Goal: Register for event/course

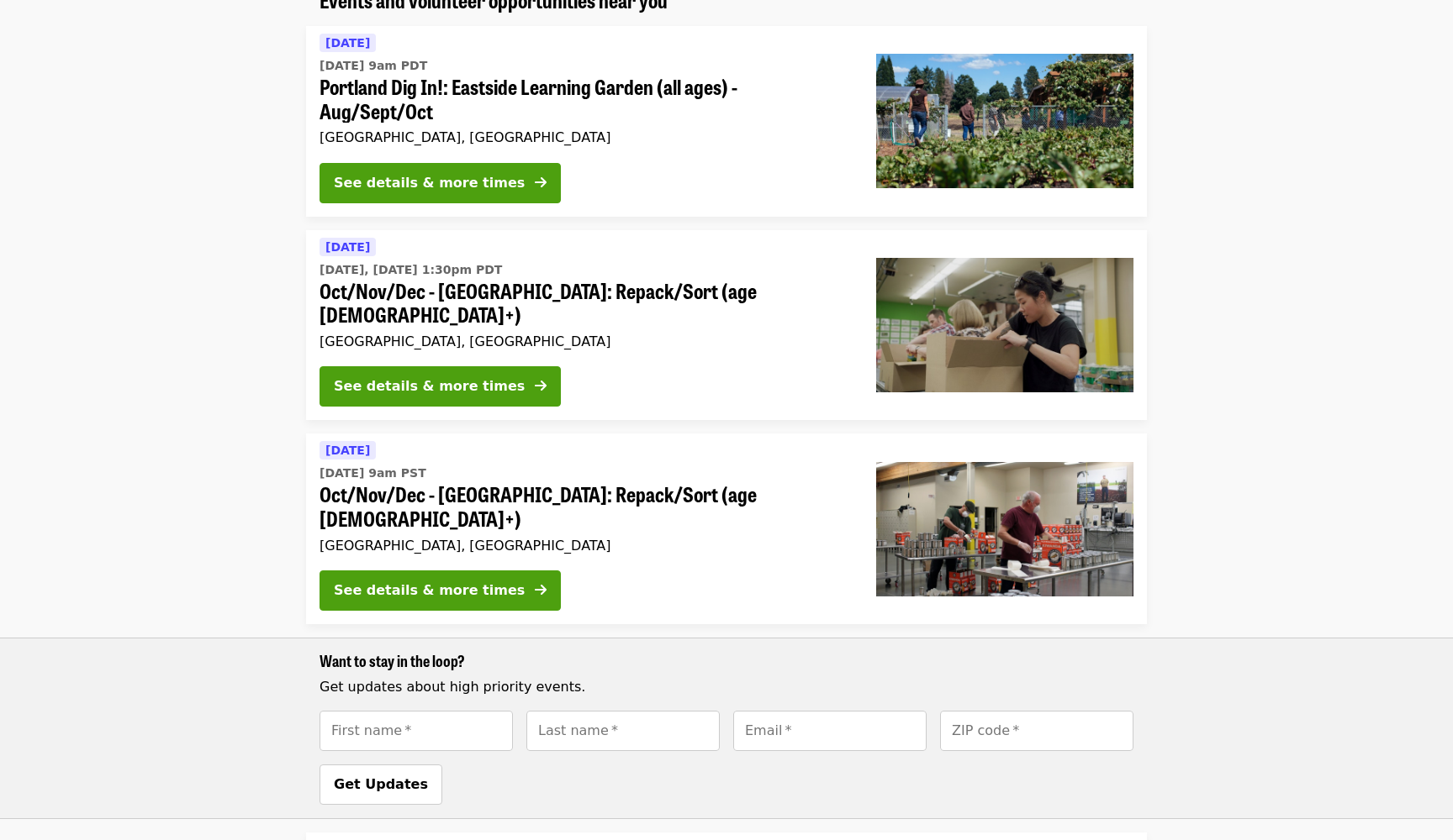
scroll to position [173, 0]
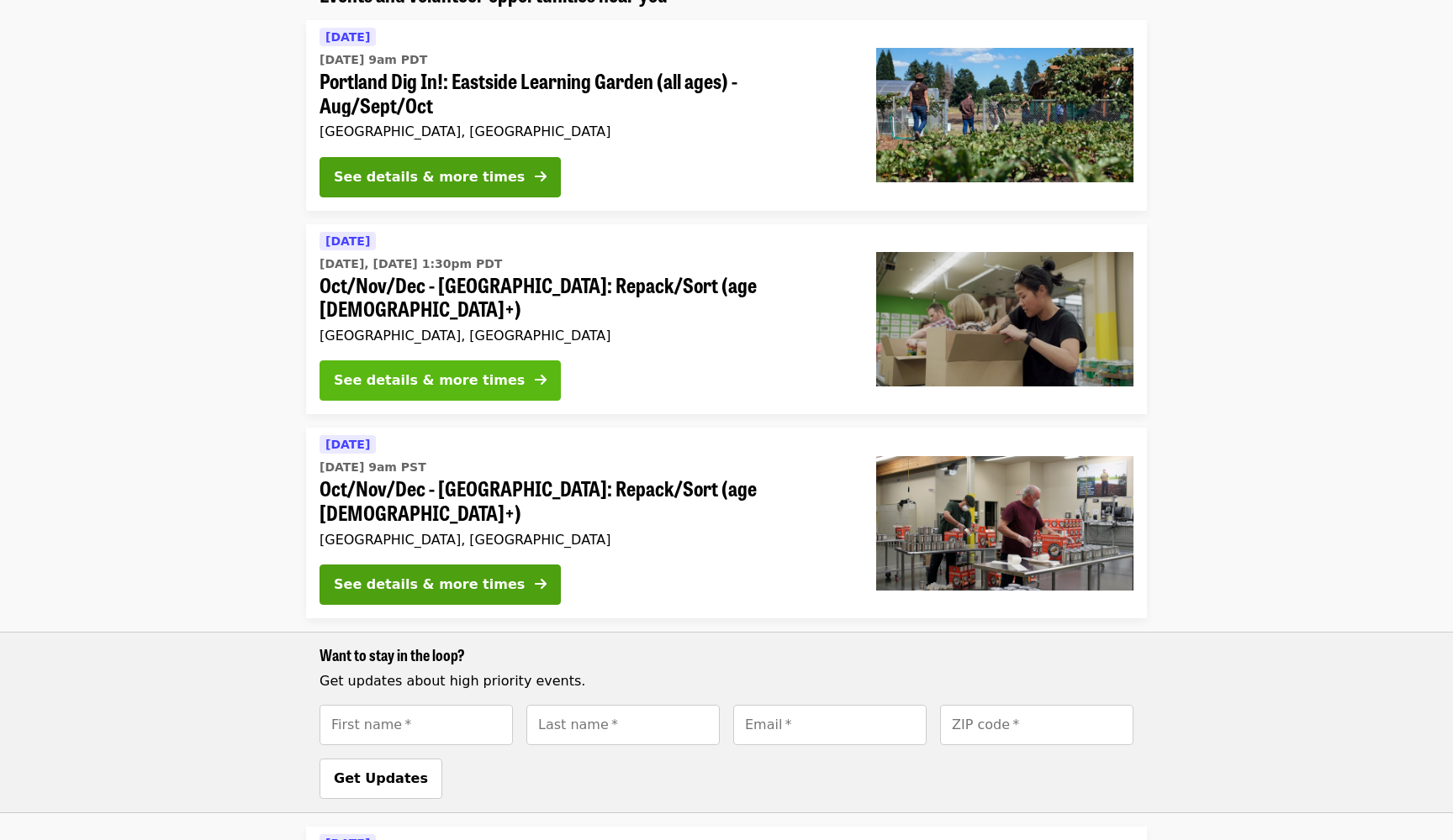
click at [514, 360] on button "See details & more times" at bounding box center [440, 380] width 242 height 41
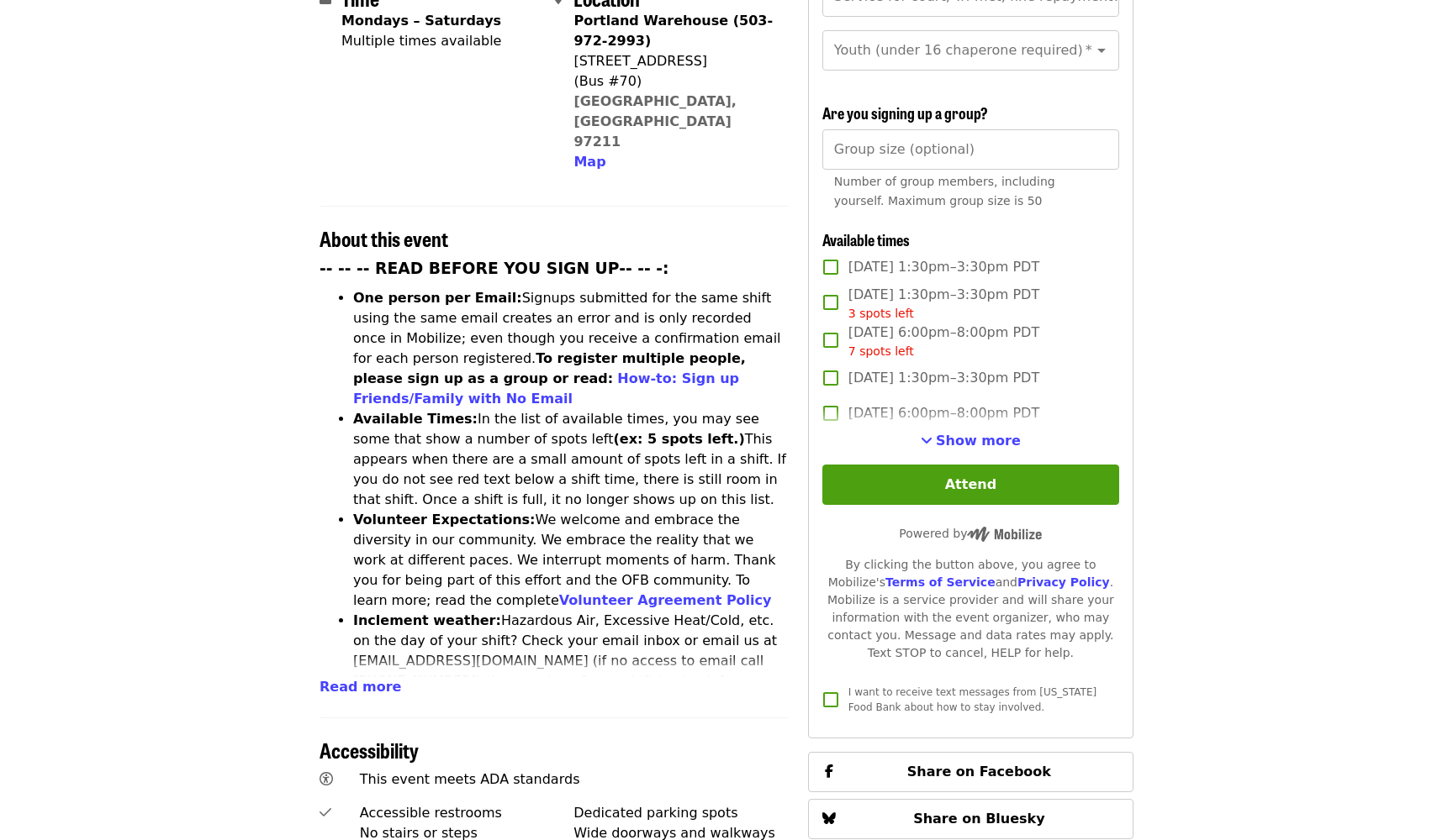
scroll to position [464, 0]
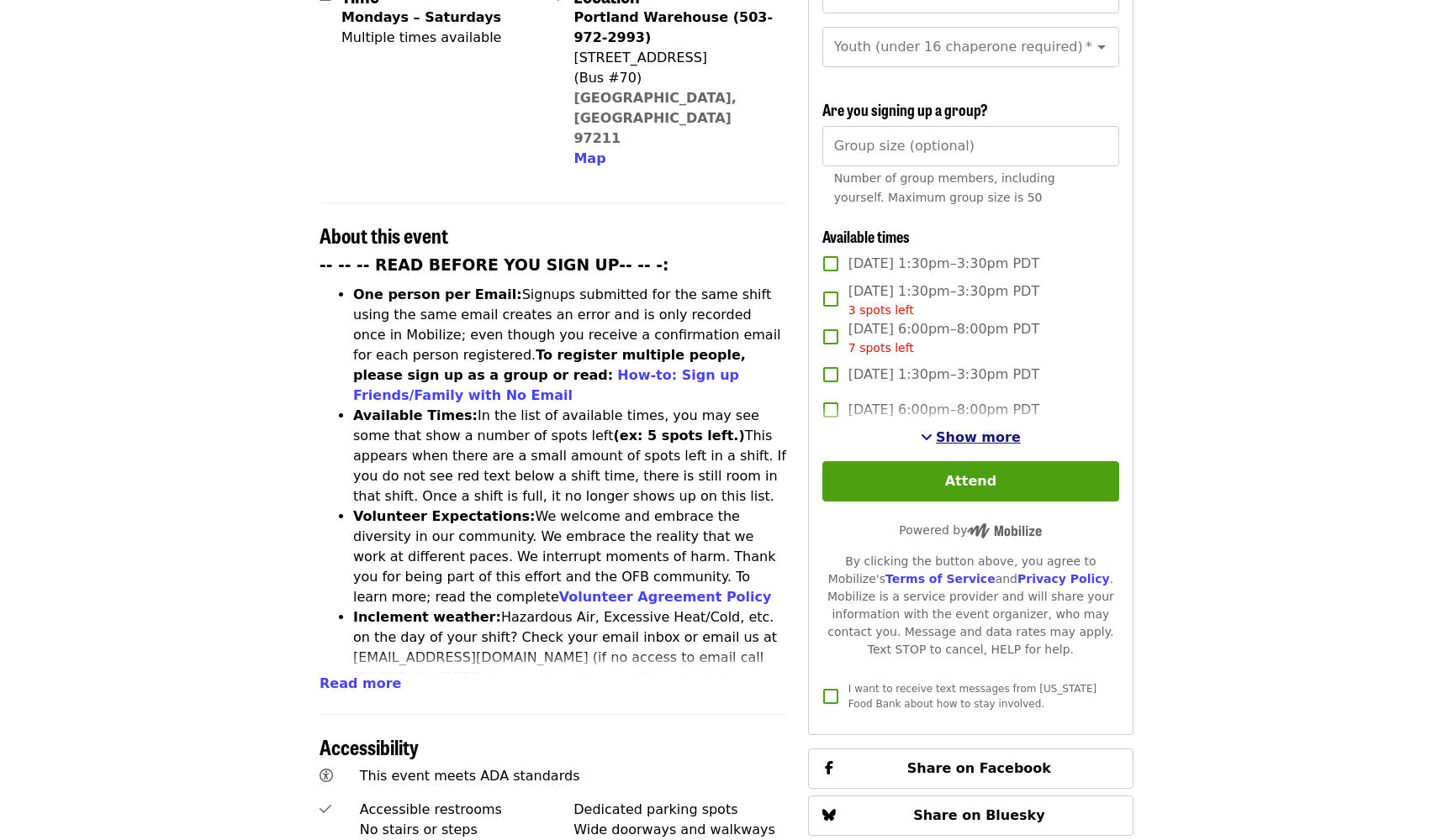
click at [957, 429] on span "Show more" at bounding box center [978, 437] width 85 height 16
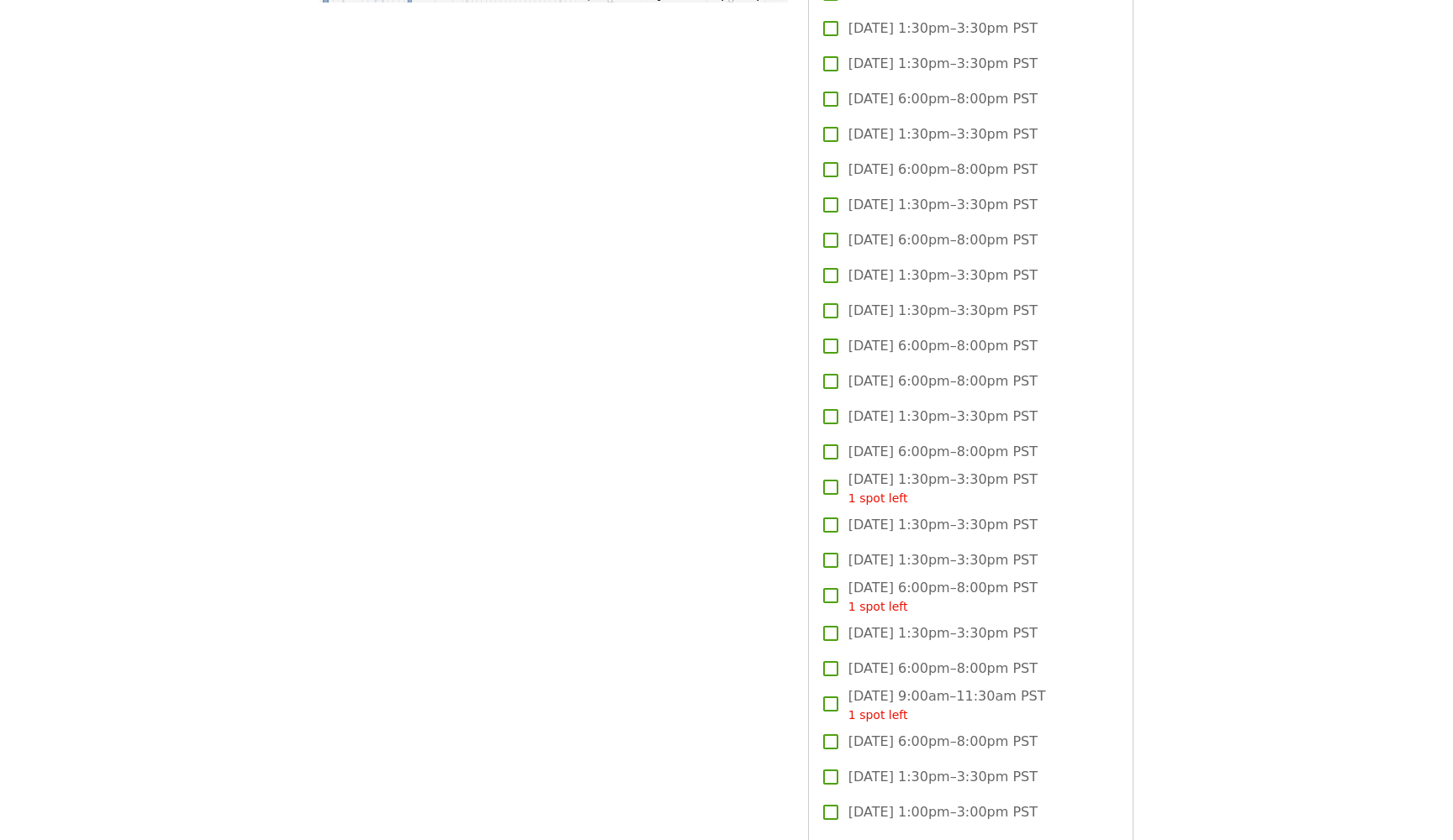
scroll to position [1815, 0]
click at [899, 300] on span "Tue, Nov 11, 1:30pm–3:30pm PST" at bounding box center [942, 310] width 189 height 20
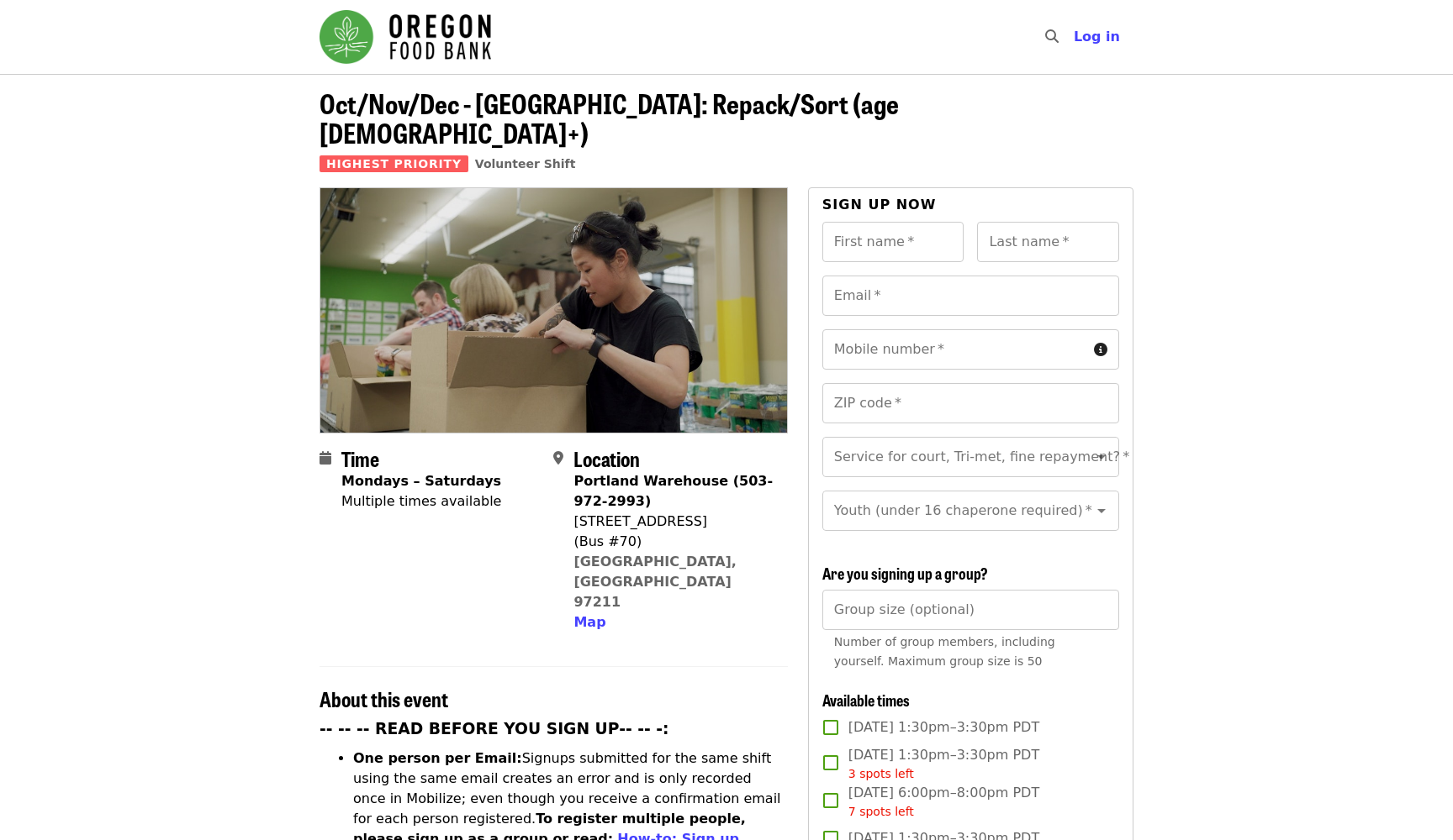
scroll to position [0, 0]
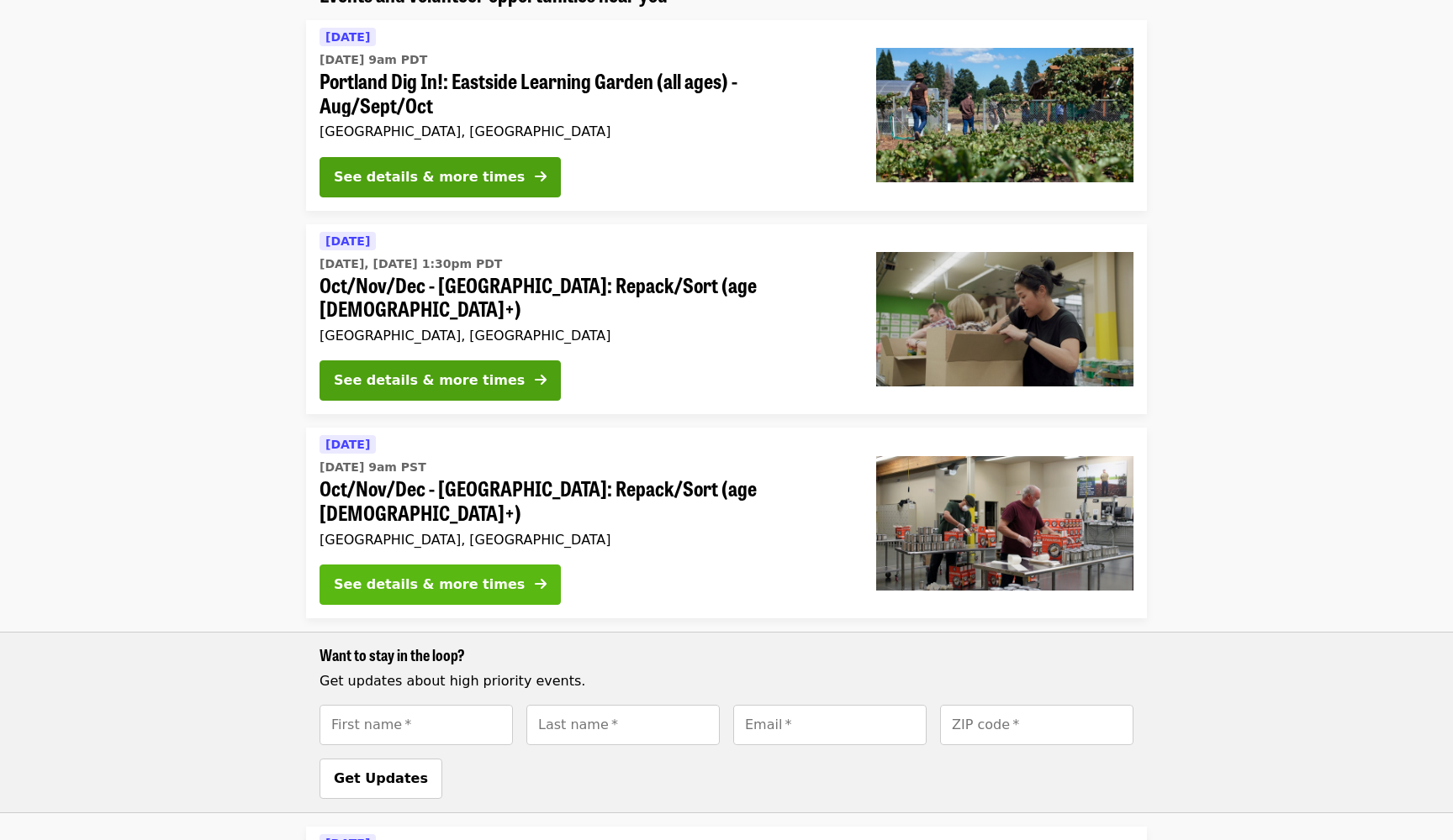
click at [473, 574] on div "See details & more times" at bounding box center [429, 584] width 191 height 20
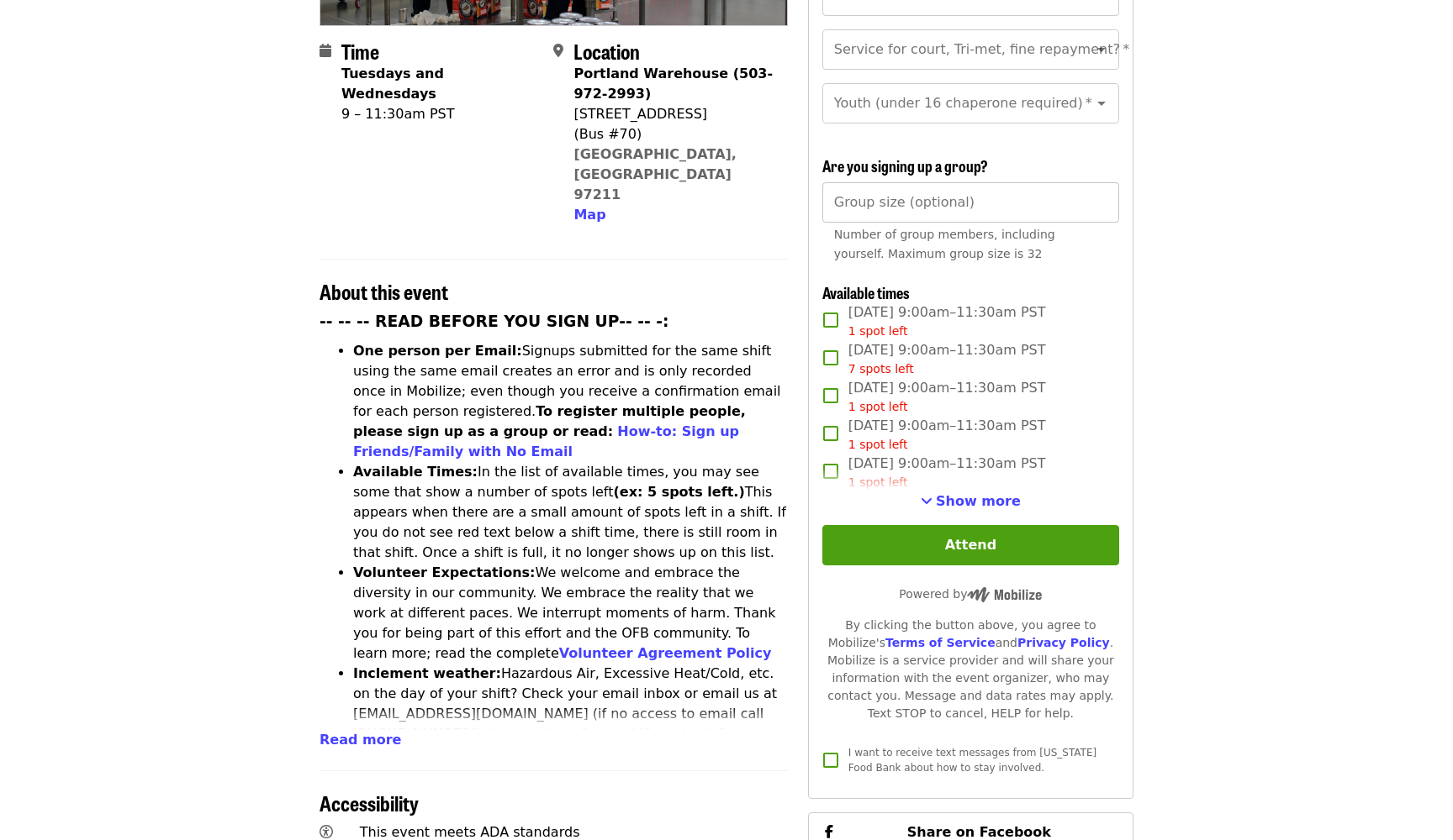
scroll to position [430, 0]
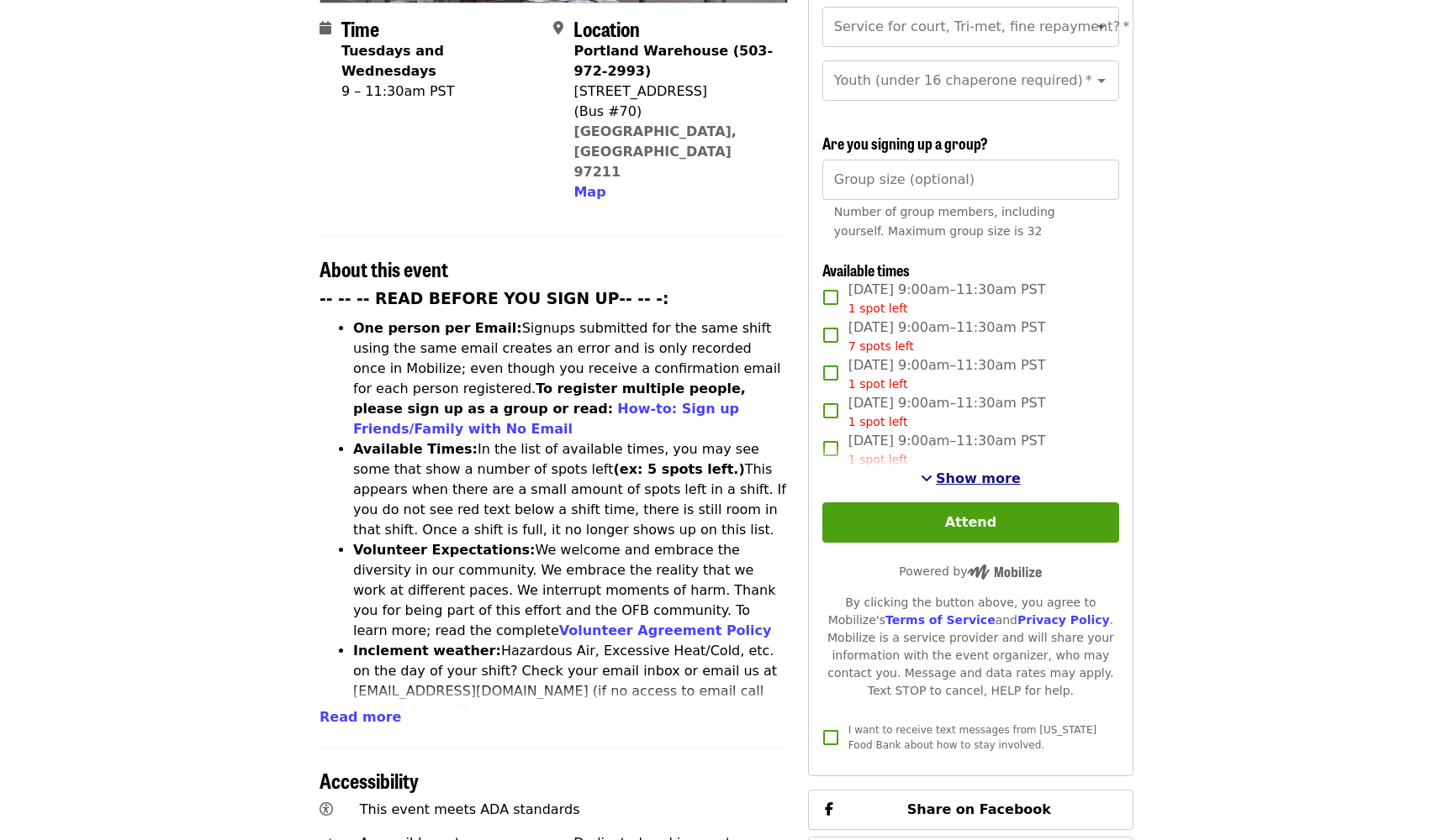
click at [960, 471] on span "Show more" at bounding box center [978, 479] width 85 height 16
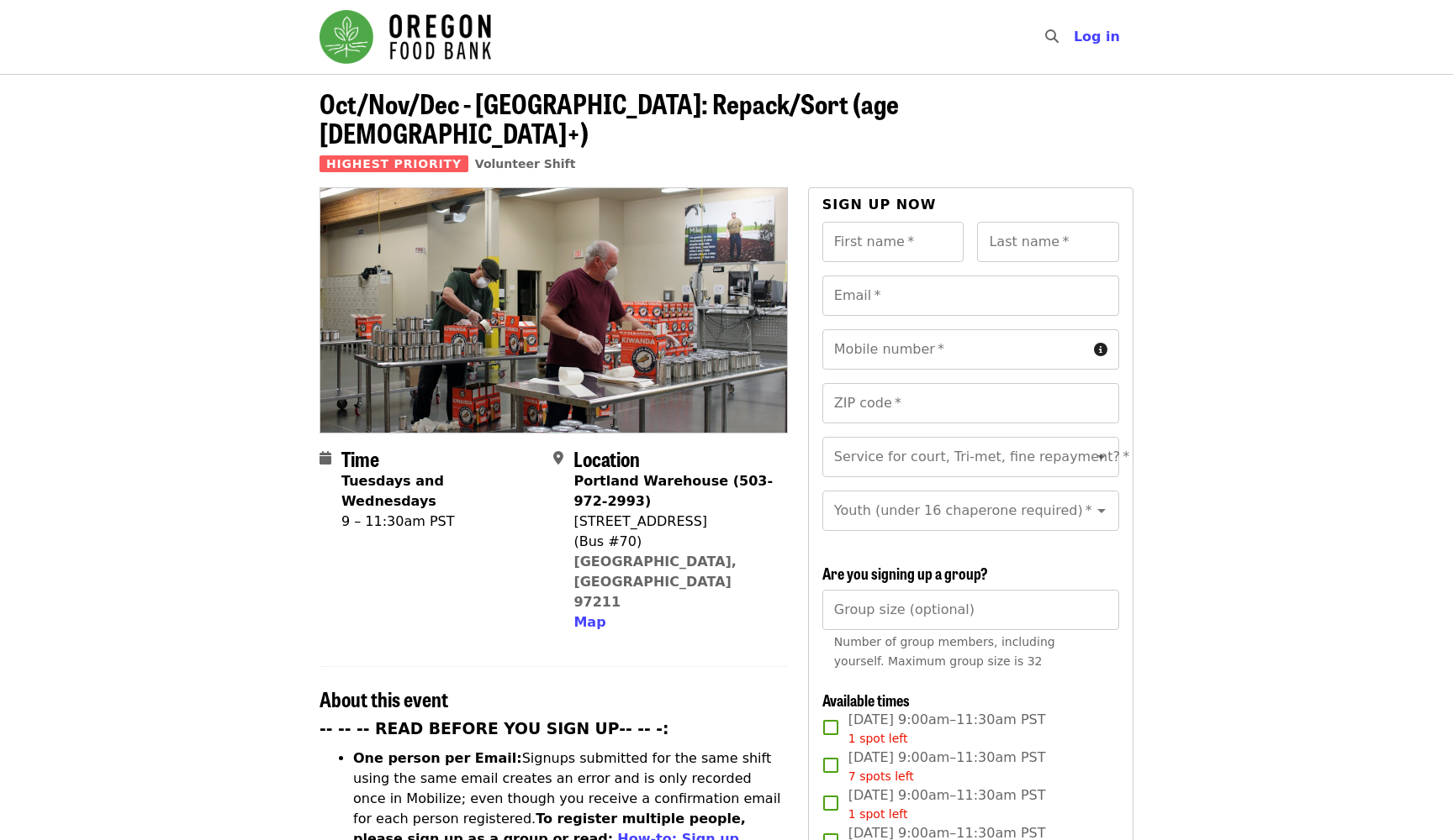
scroll to position [0, 0]
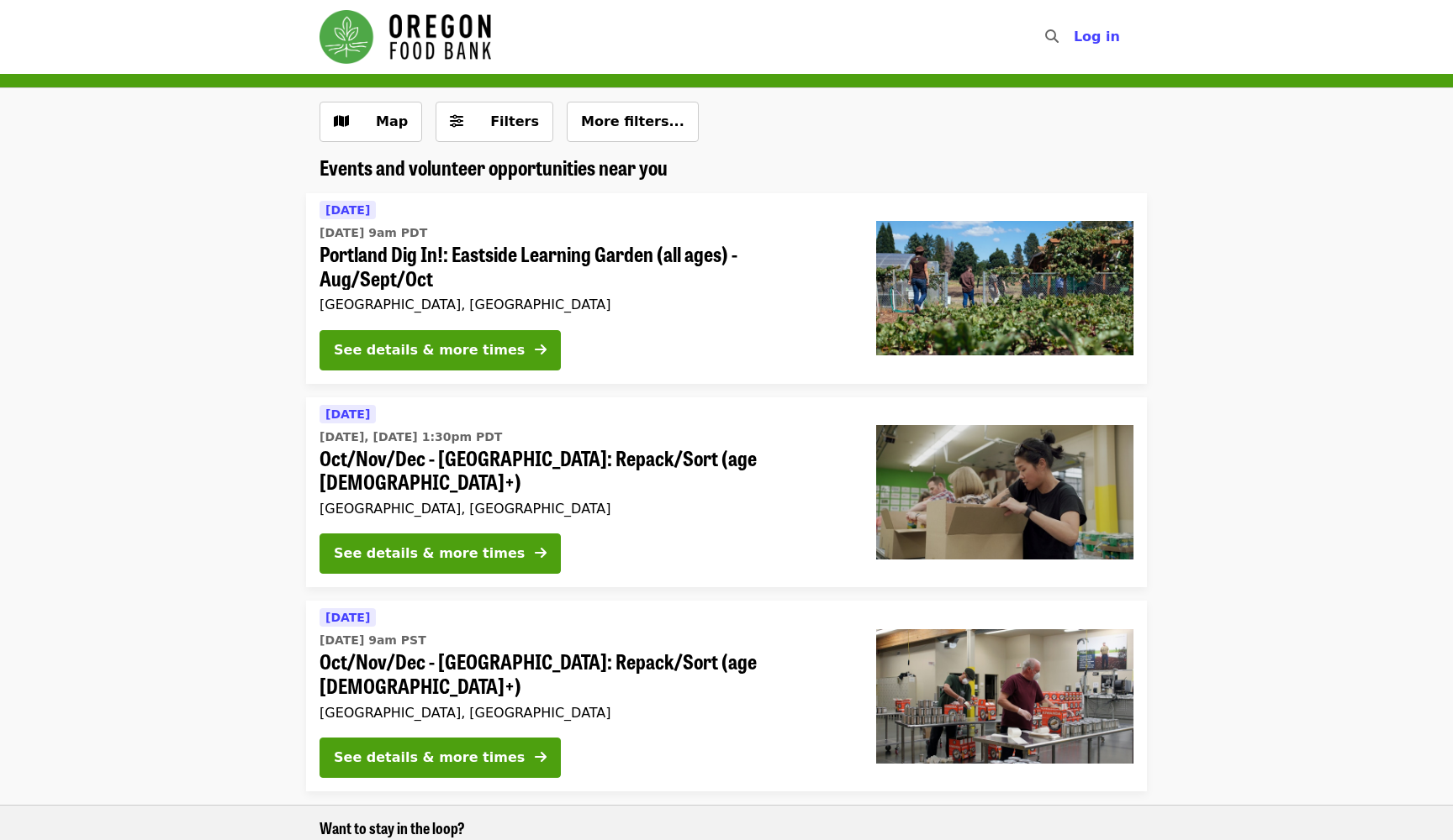
scroll to position [173, 0]
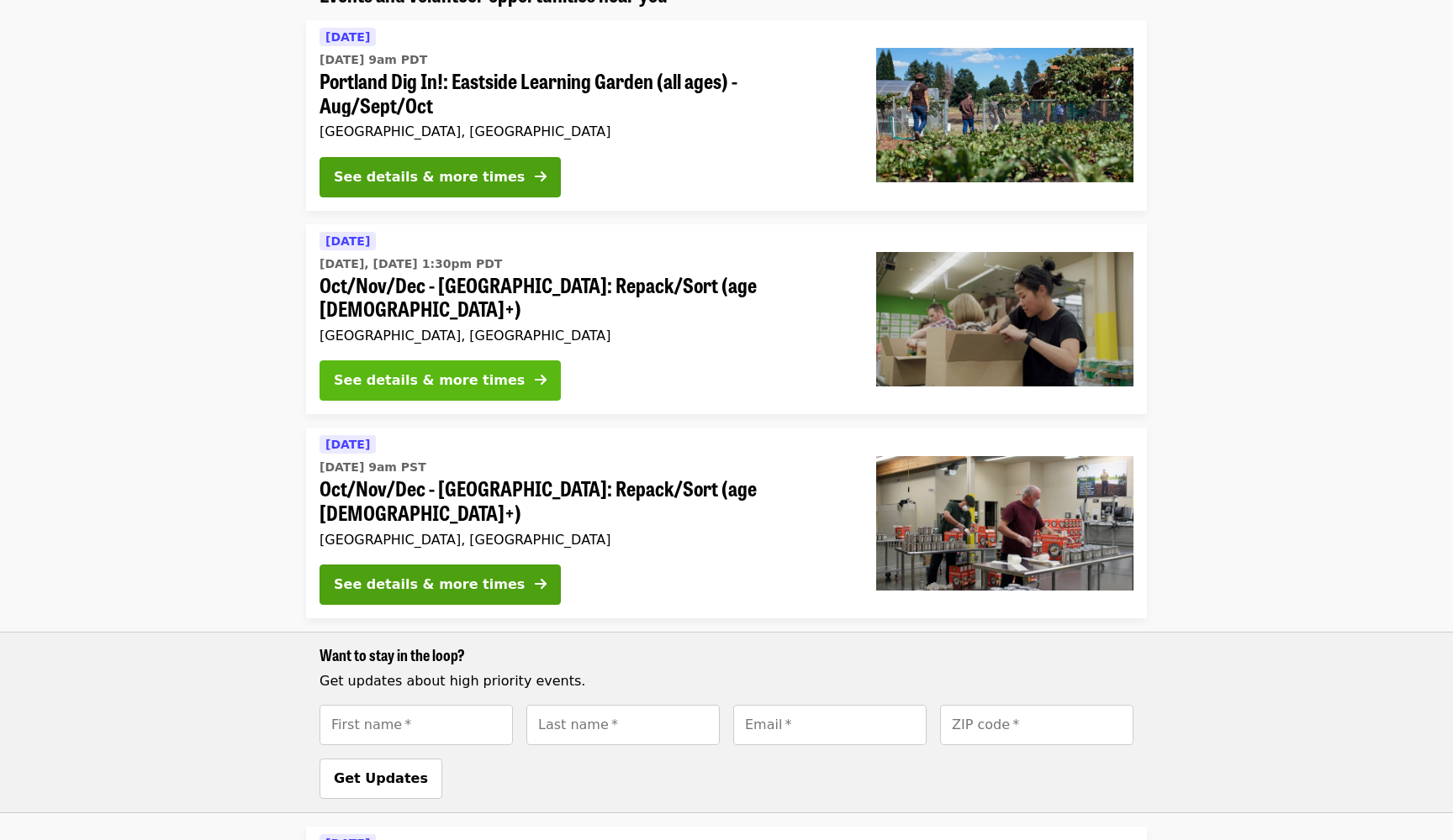
click at [475, 371] on div "See details & more times" at bounding box center [429, 380] width 191 height 20
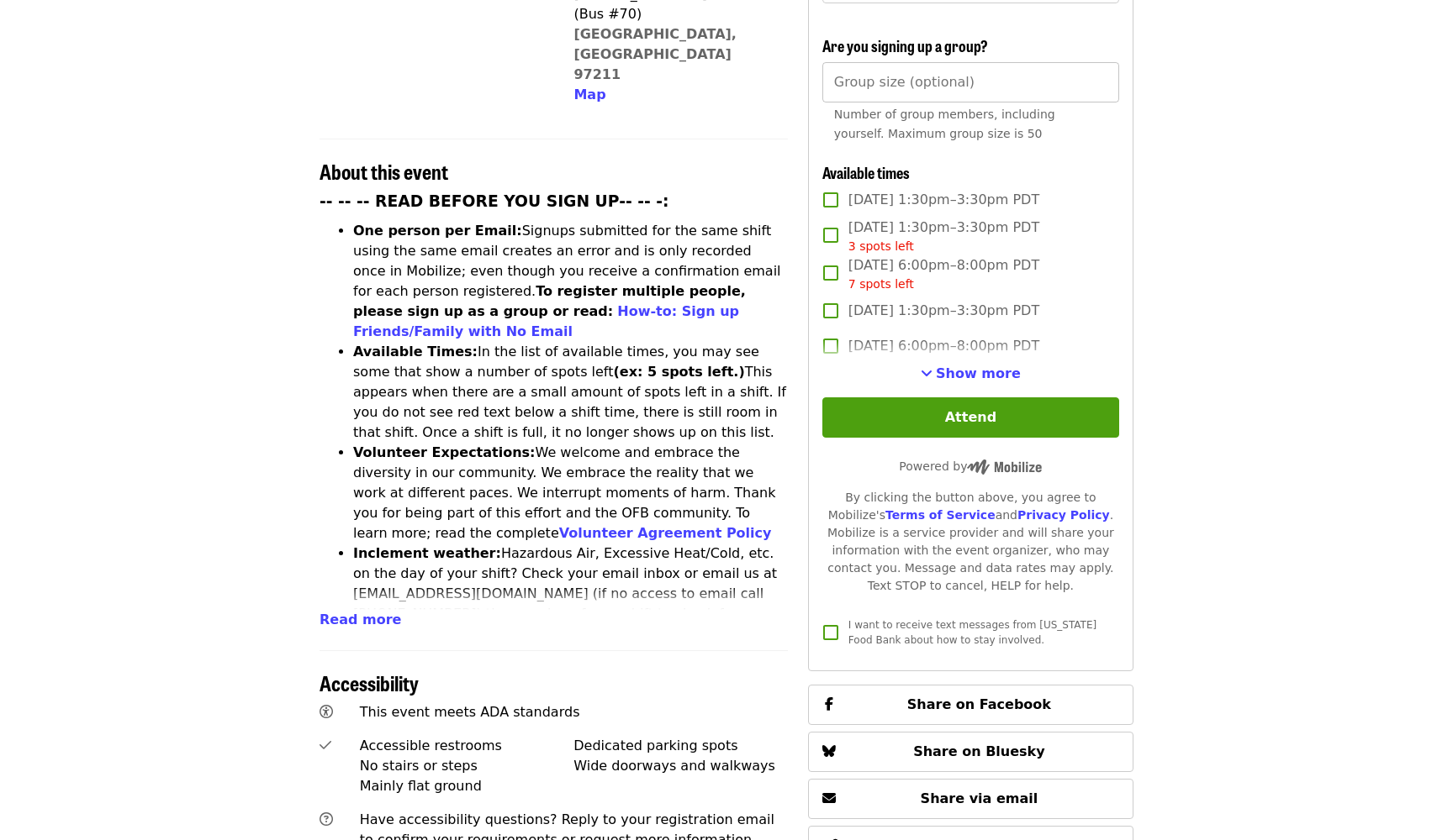
scroll to position [580, 0]
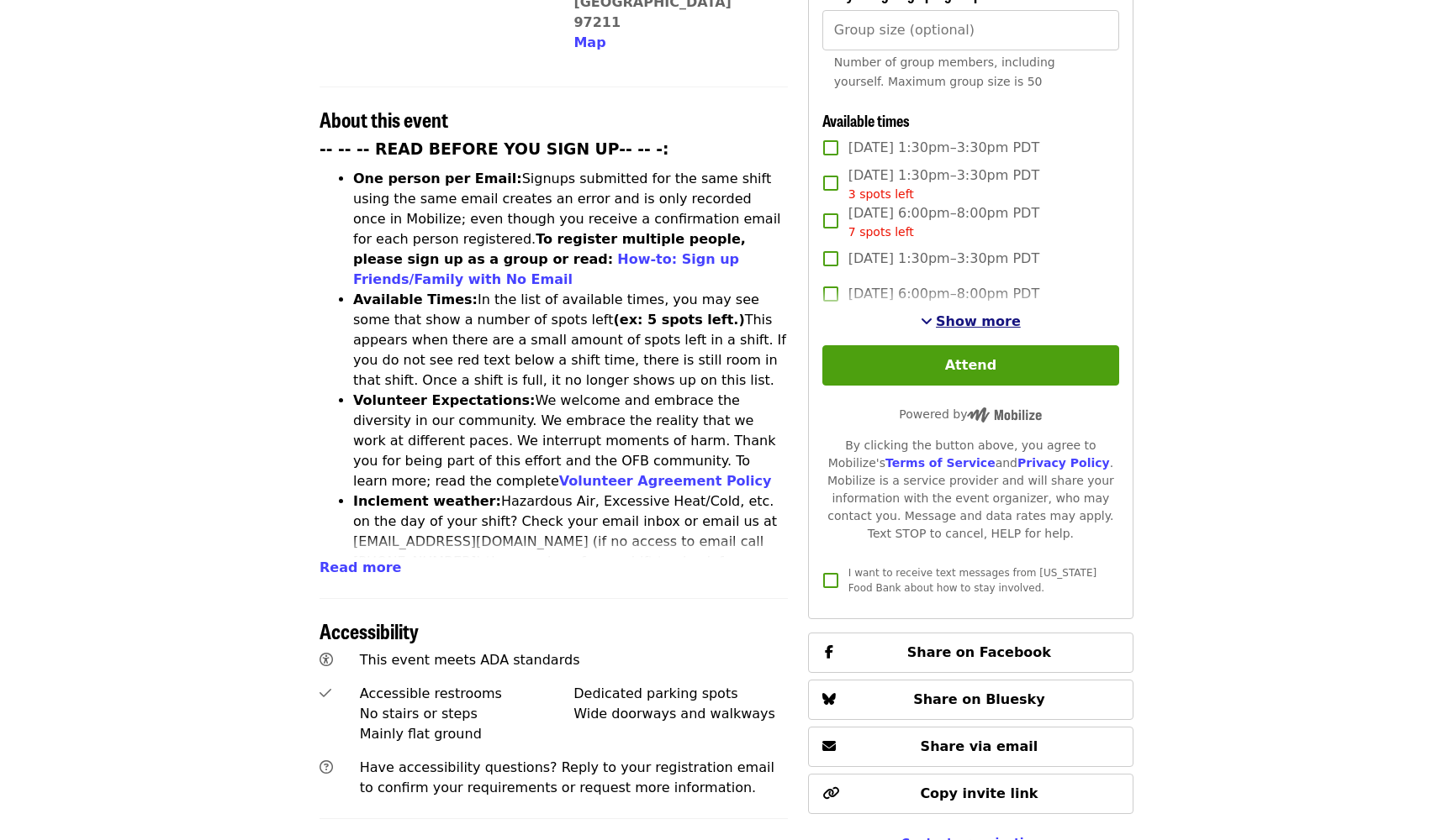
click at [952, 313] on span "Show more" at bounding box center [978, 321] width 85 height 16
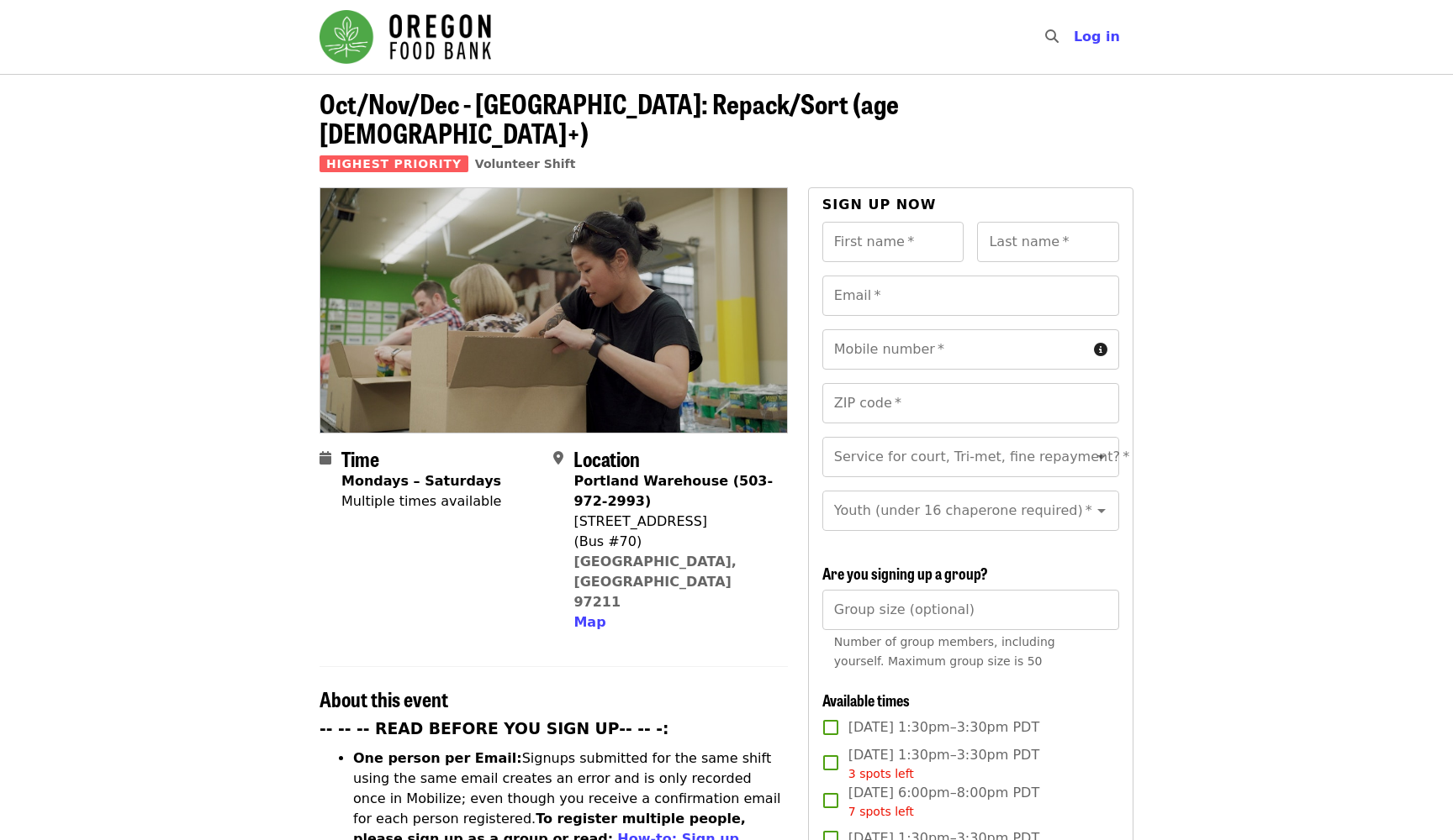
scroll to position [0, 0]
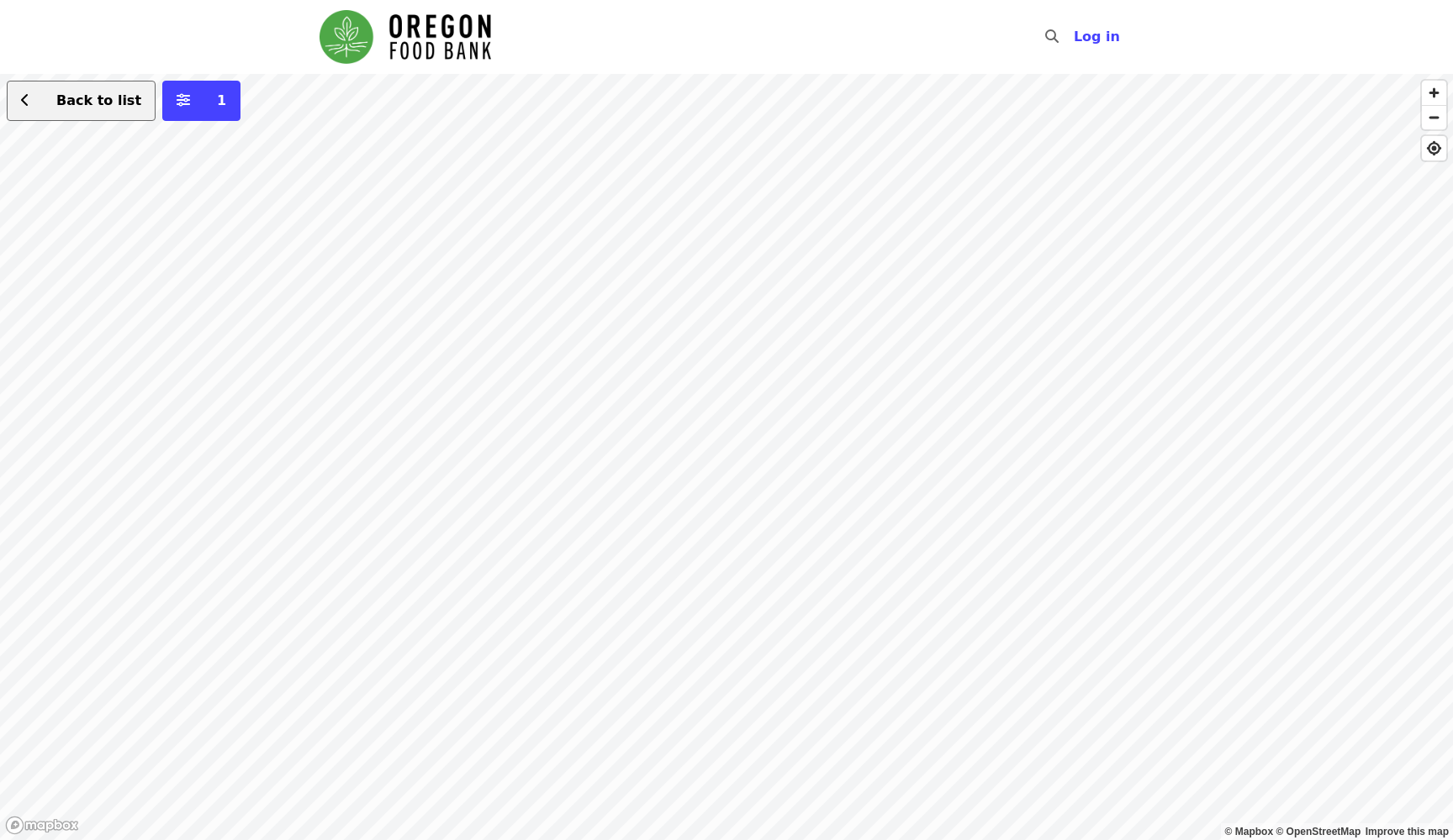
click at [22, 96] on icon "chevron-left icon" at bounding box center [25, 100] width 9 height 16
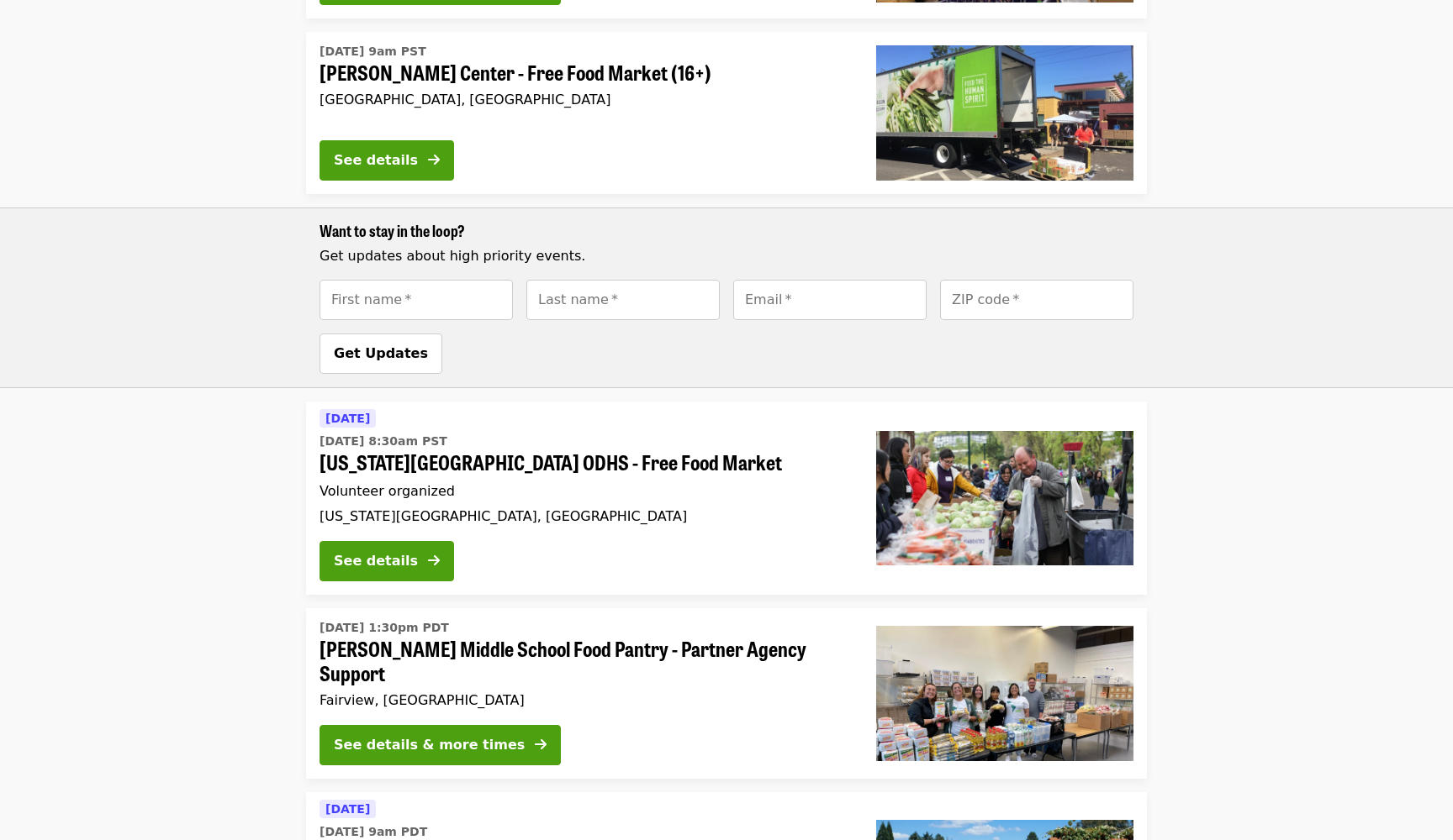
scroll to position [1115, 0]
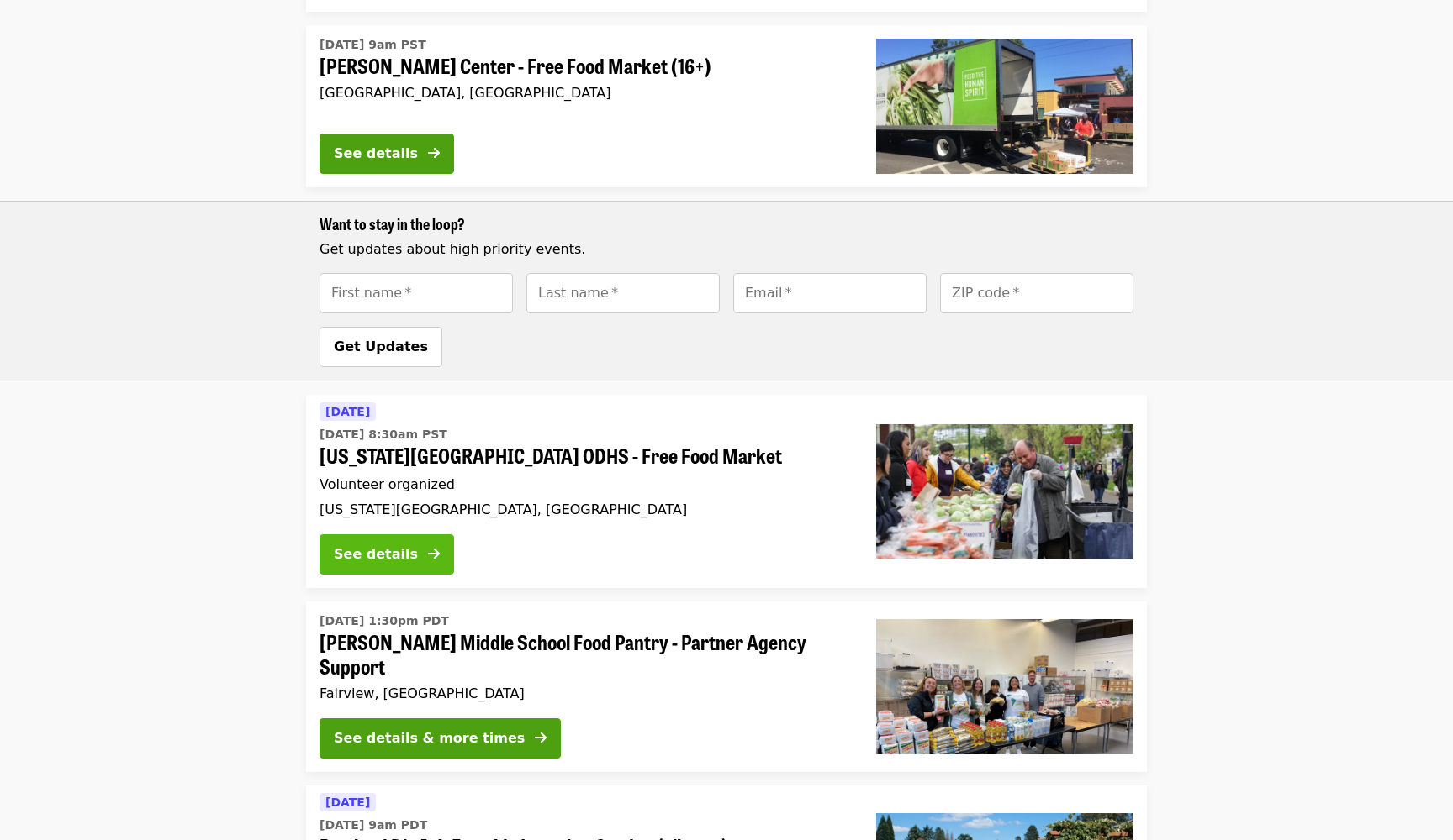
click at [361, 544] on div "See details" at bounding box center [375, 554] width 84 height 20
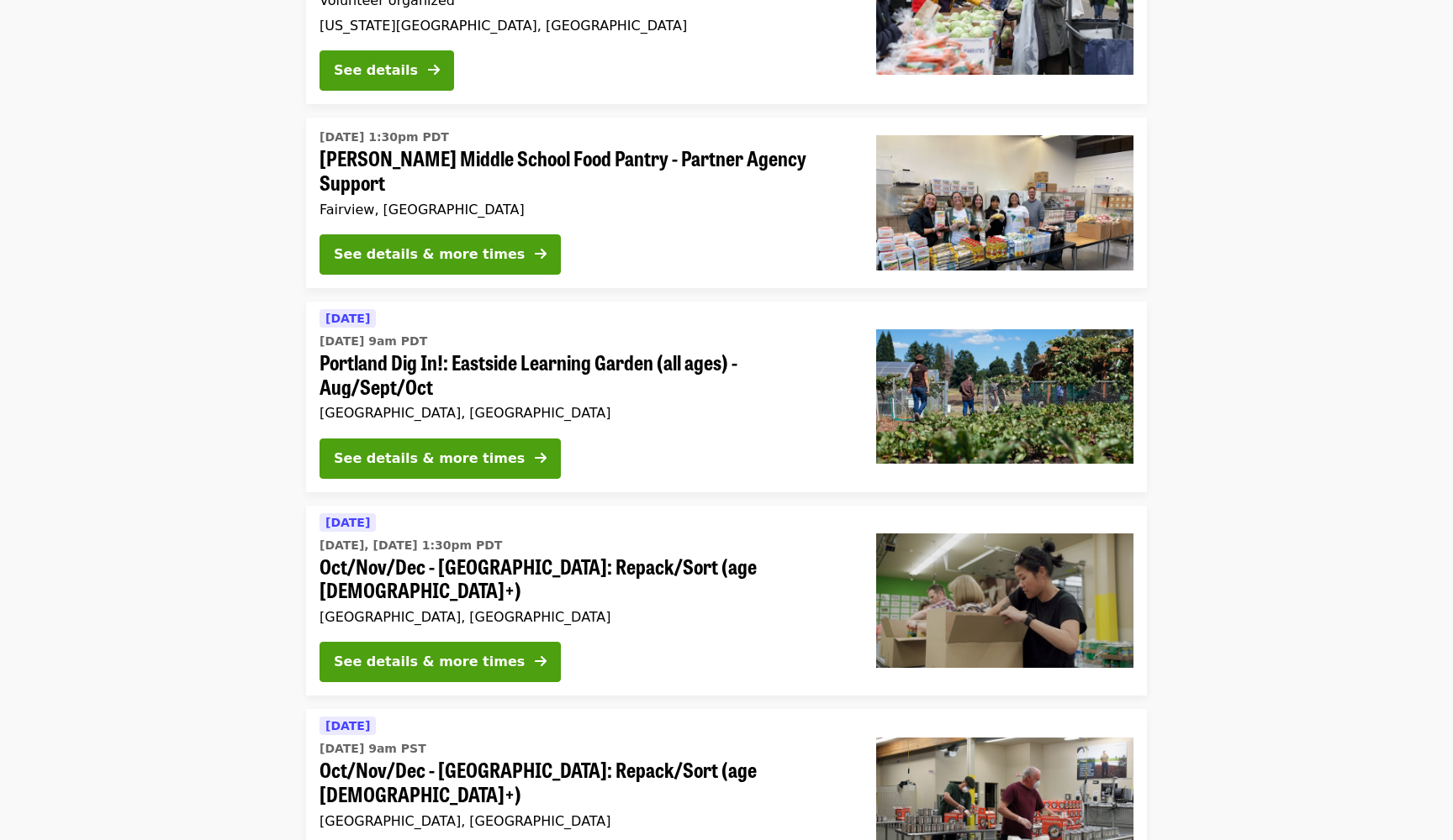
scroll to position [1598, 0]
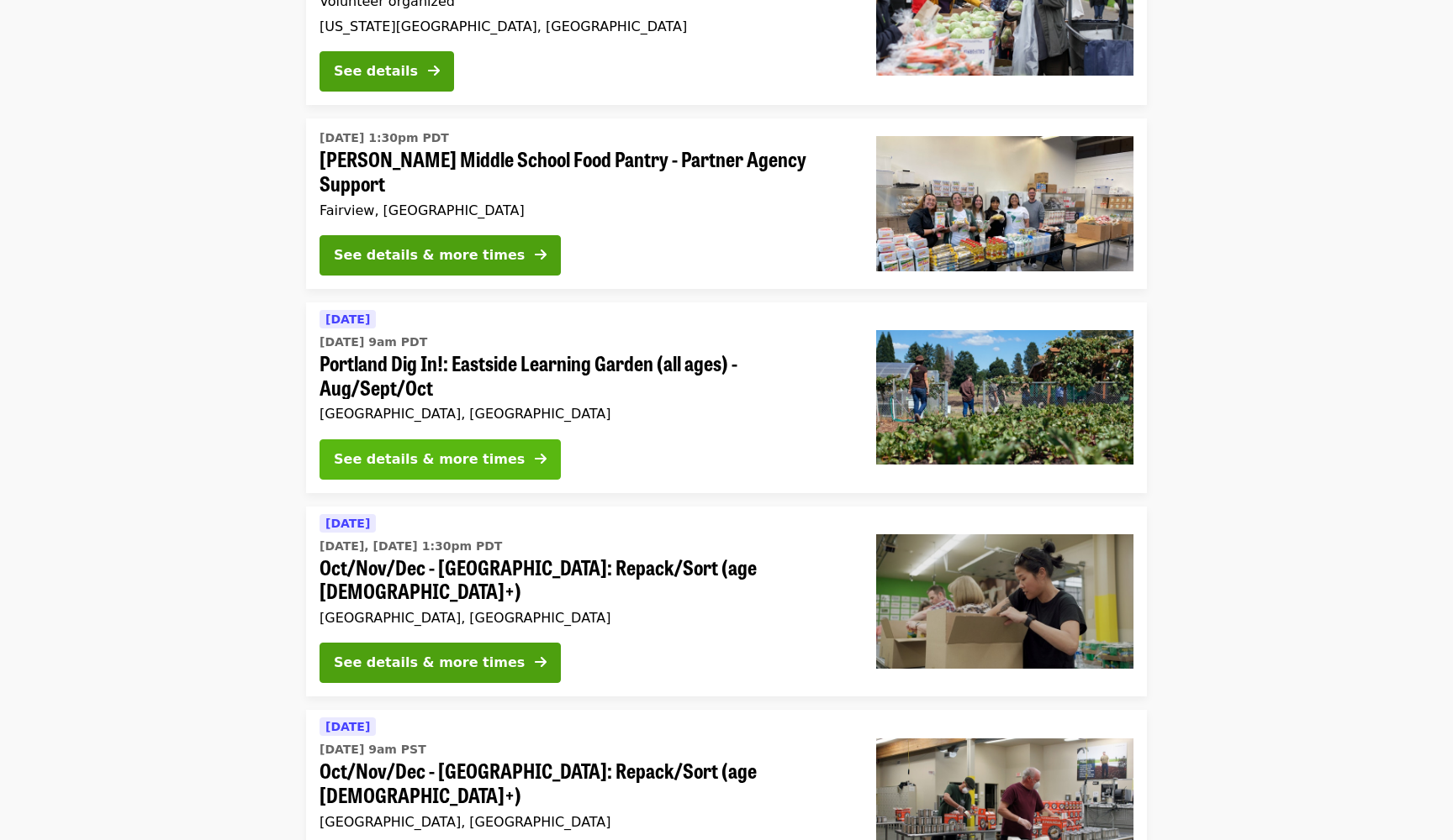
click at [515, 440] on button "See details & more times" at bounding box center [440, 460] width 242 height 41
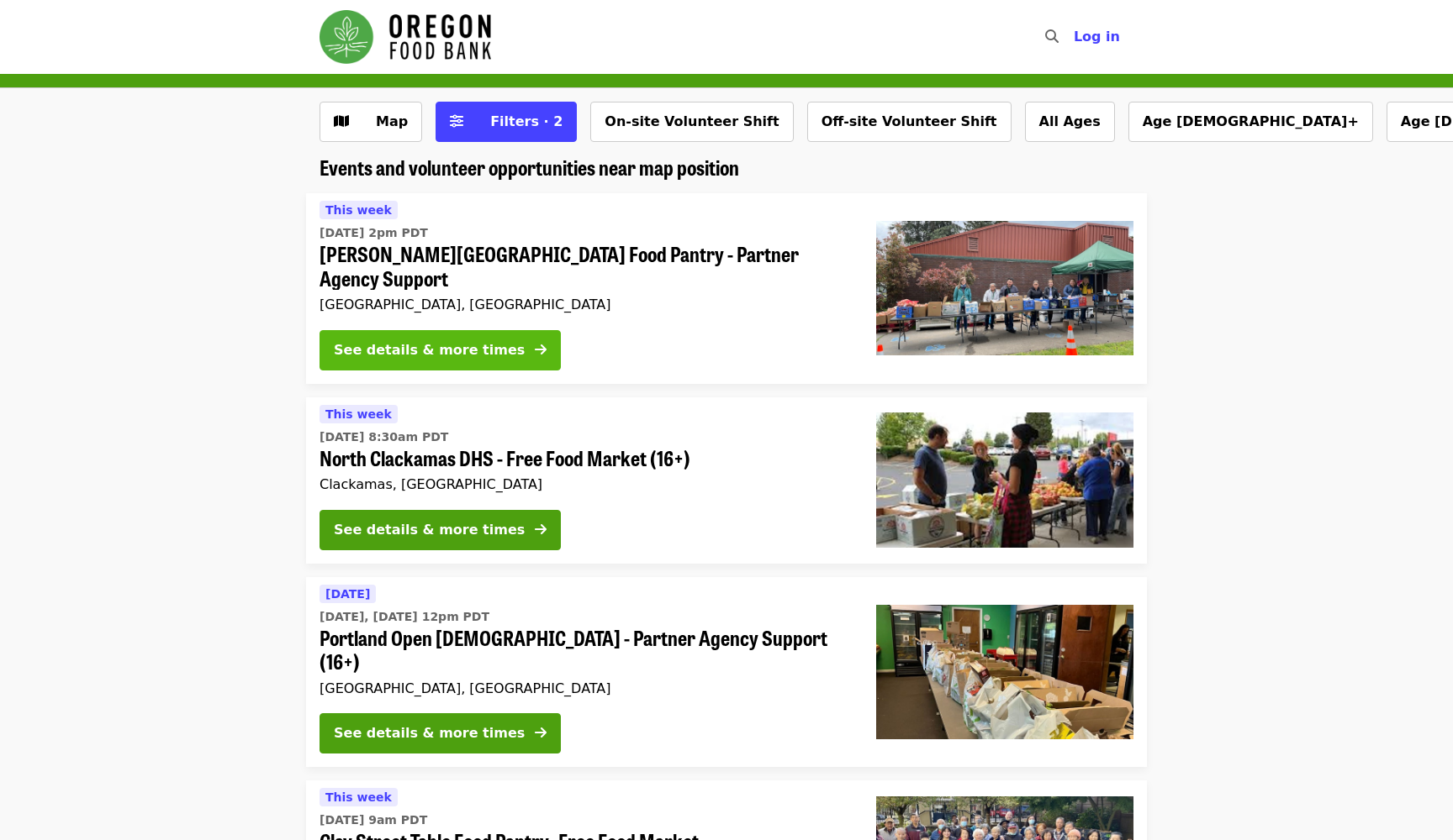
click at [438, 341] on div "See details & more times" at bounding box center [429, 350] width 191 height 20
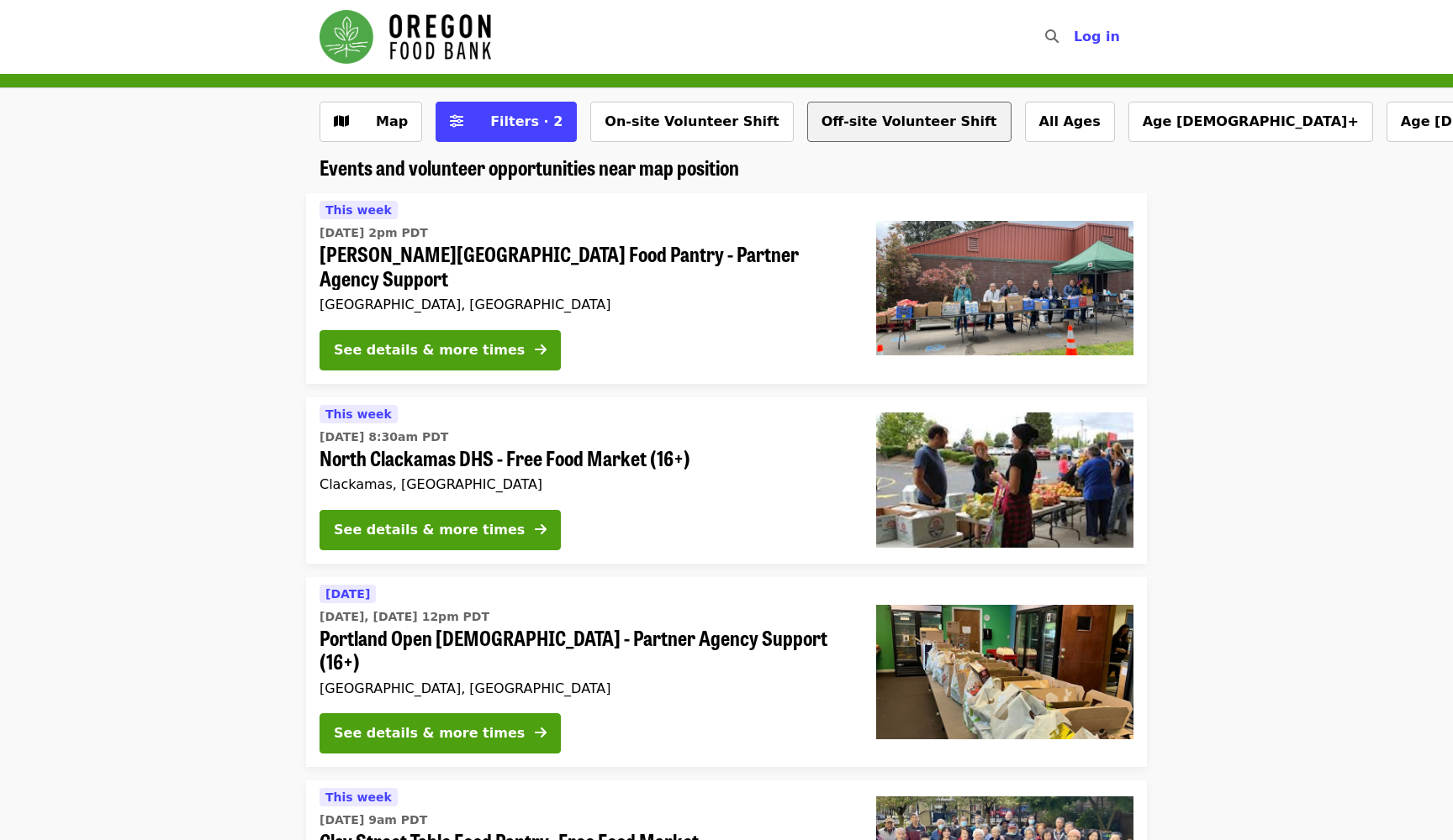
click at [852, 121] on button "Off-site Volunteer Shift" at bounding box center [909, 122] width 204 height 41
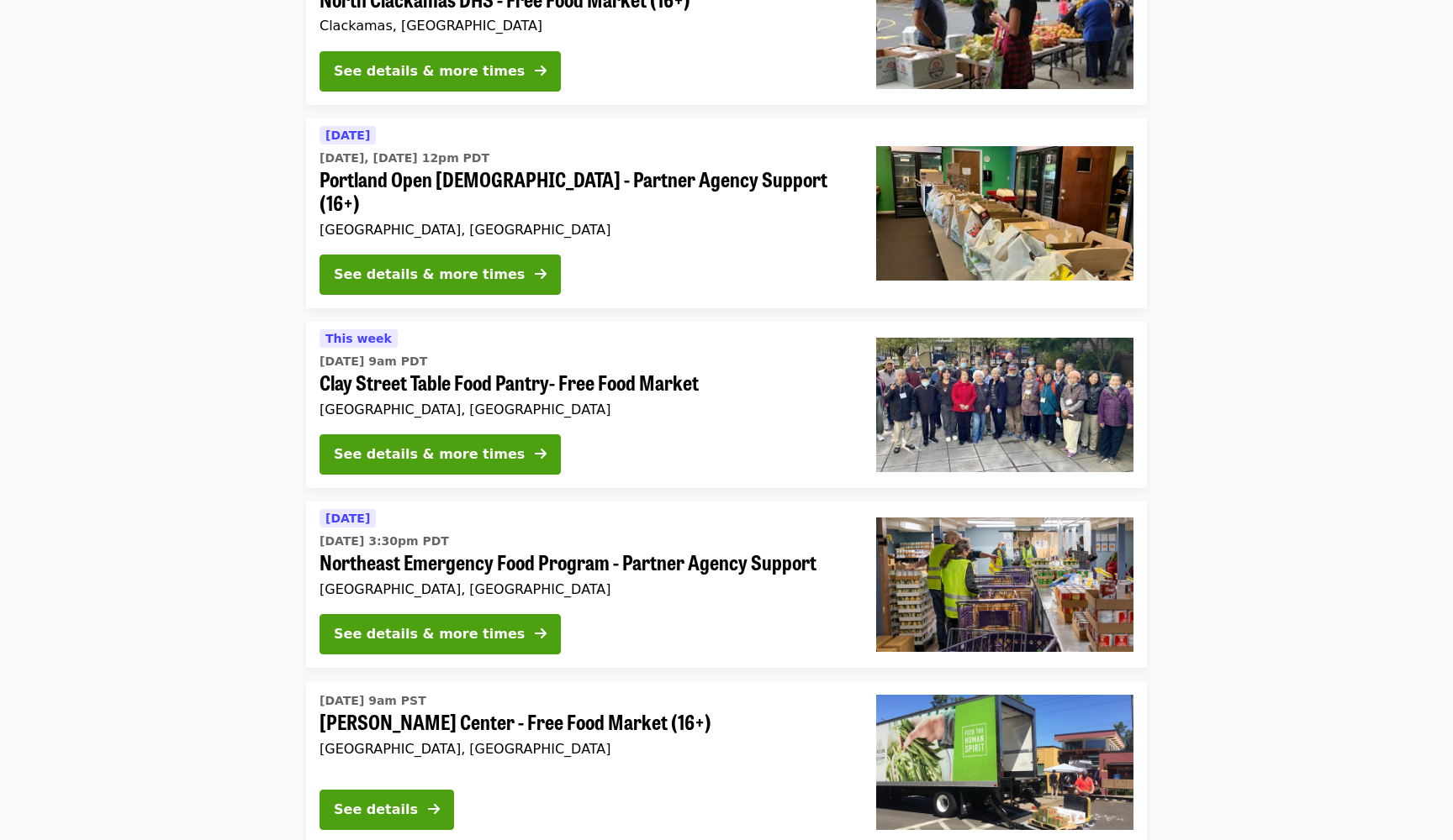
scroll to position [467, 0]
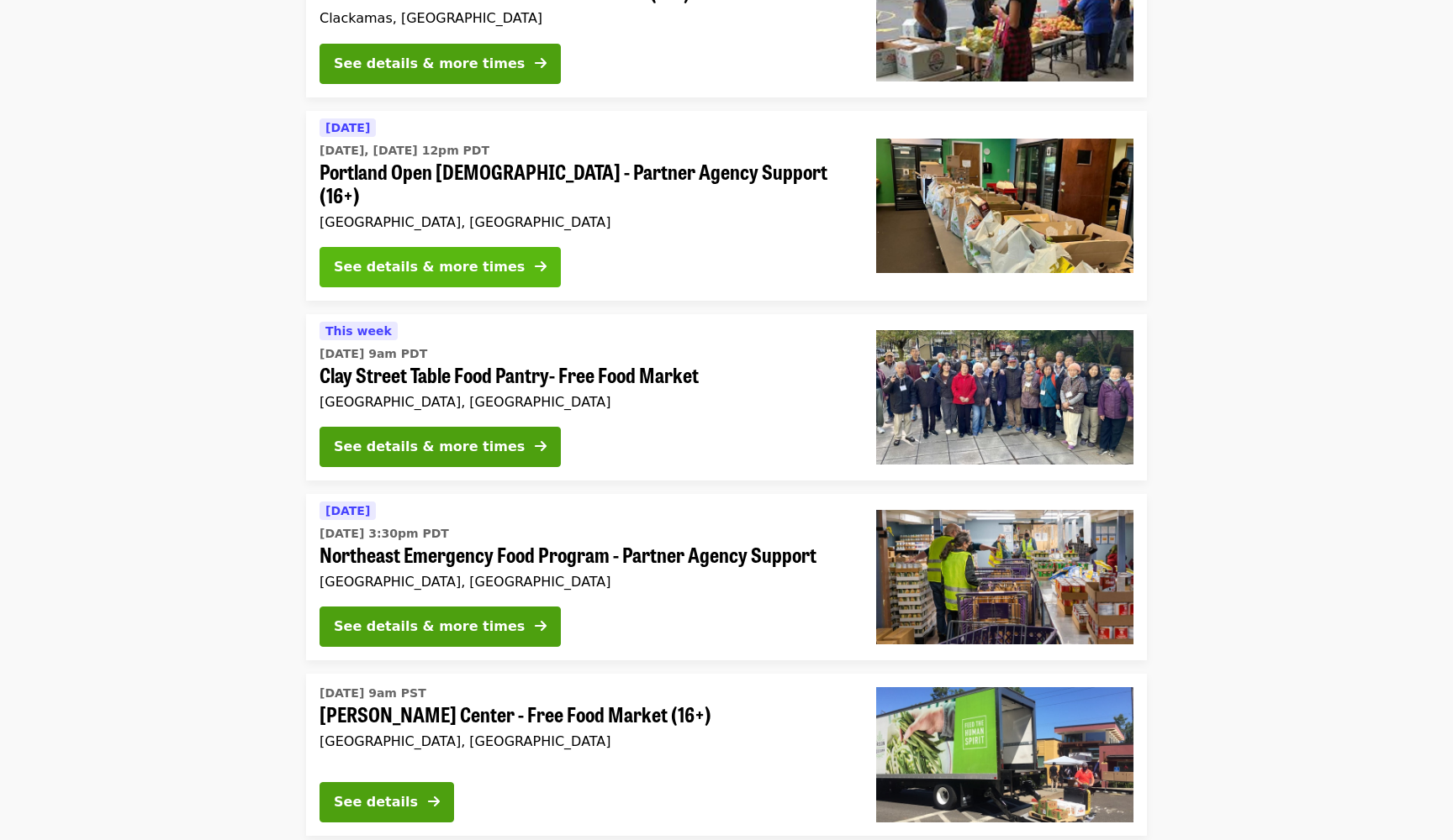
click at [492, 247] on button "See details & more times" at bounding box center [440, 266] width 242 height 41
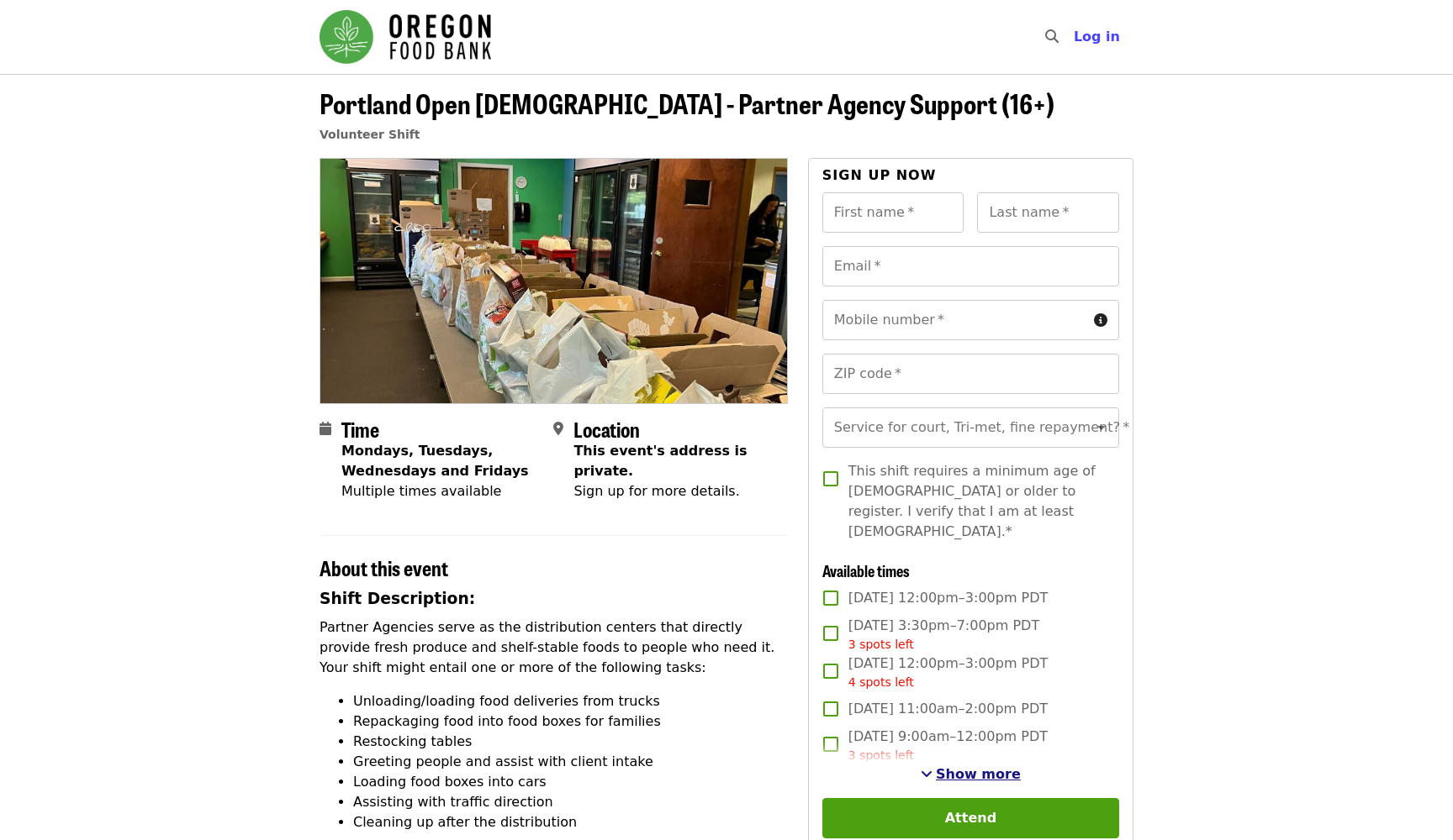
click at [969, 767] on span "Show more" at bounding box center [978, 774] width 85 height 16
